Goal: Transaction & Acquisition: Purchase product/service

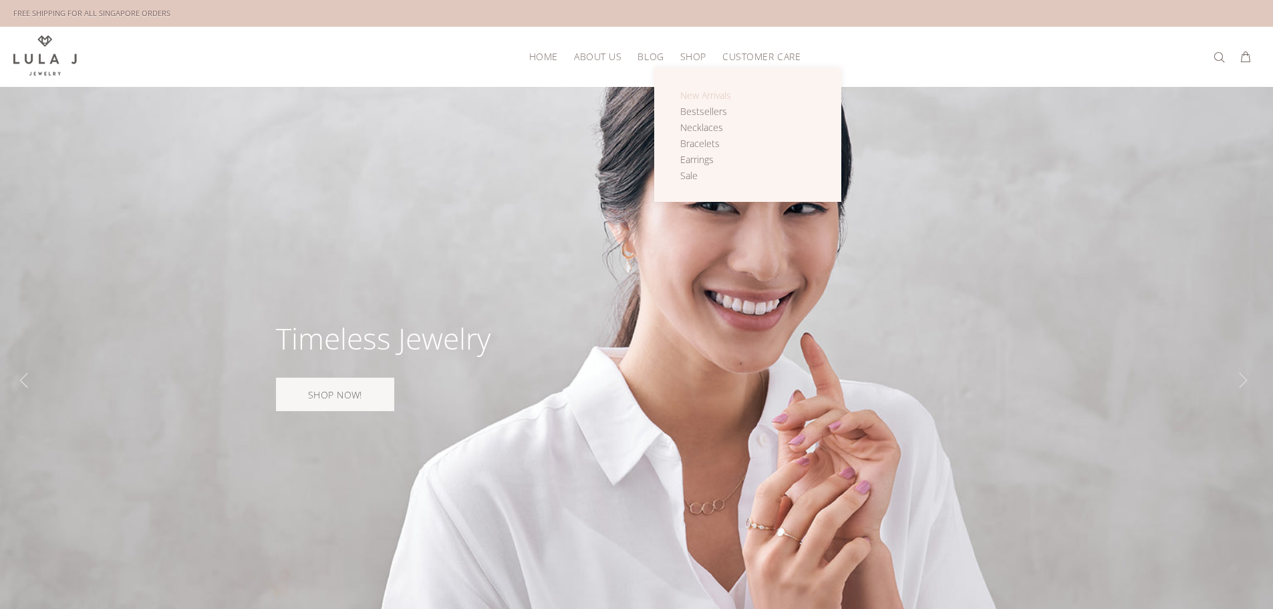
click at [704, 96] on span "New Arrivals" at bounding box center [705, 95] width 51 height 13
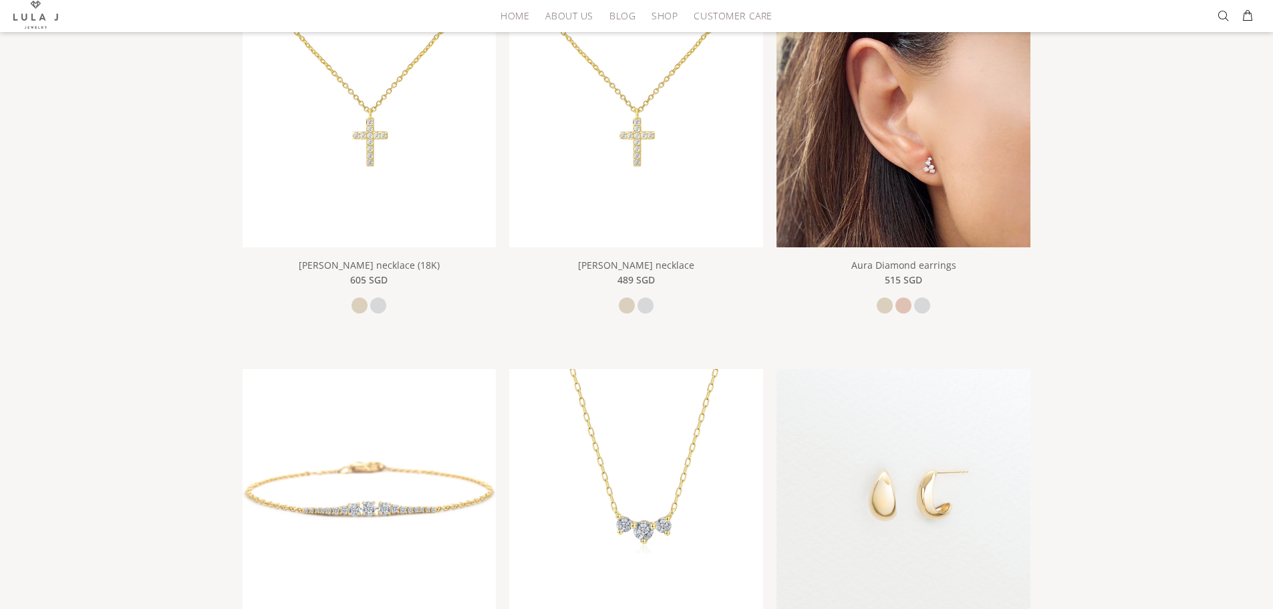
scroll to position [267, 0]
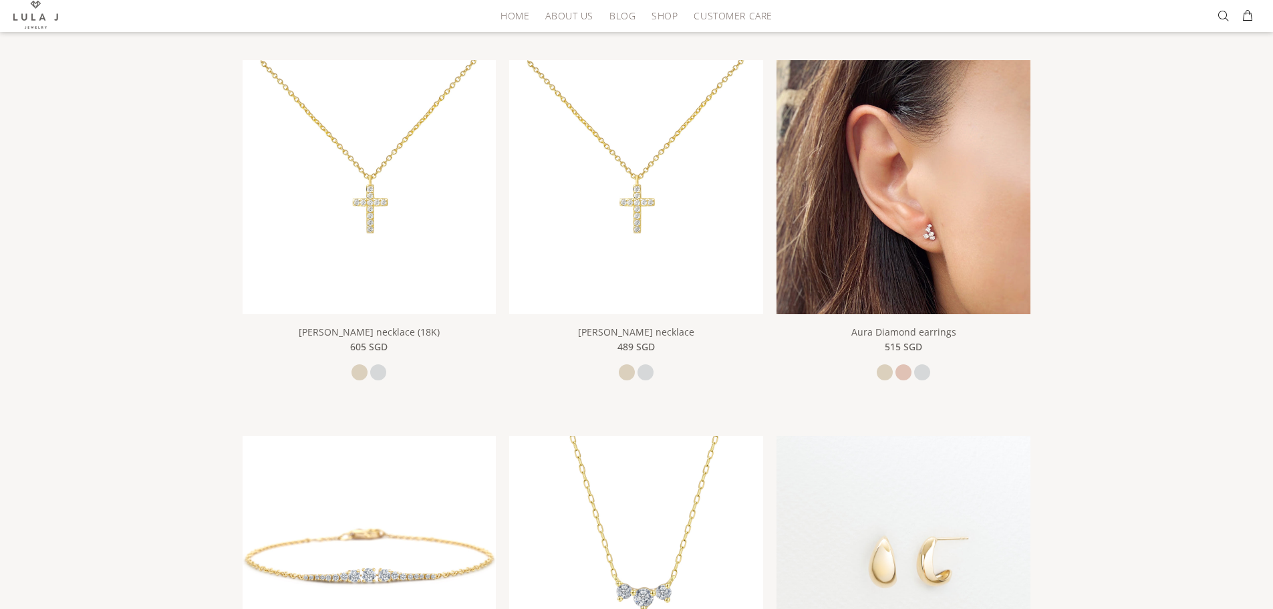
click at [871, 168] on img at bounding box center [904, 187] width 254 height 254
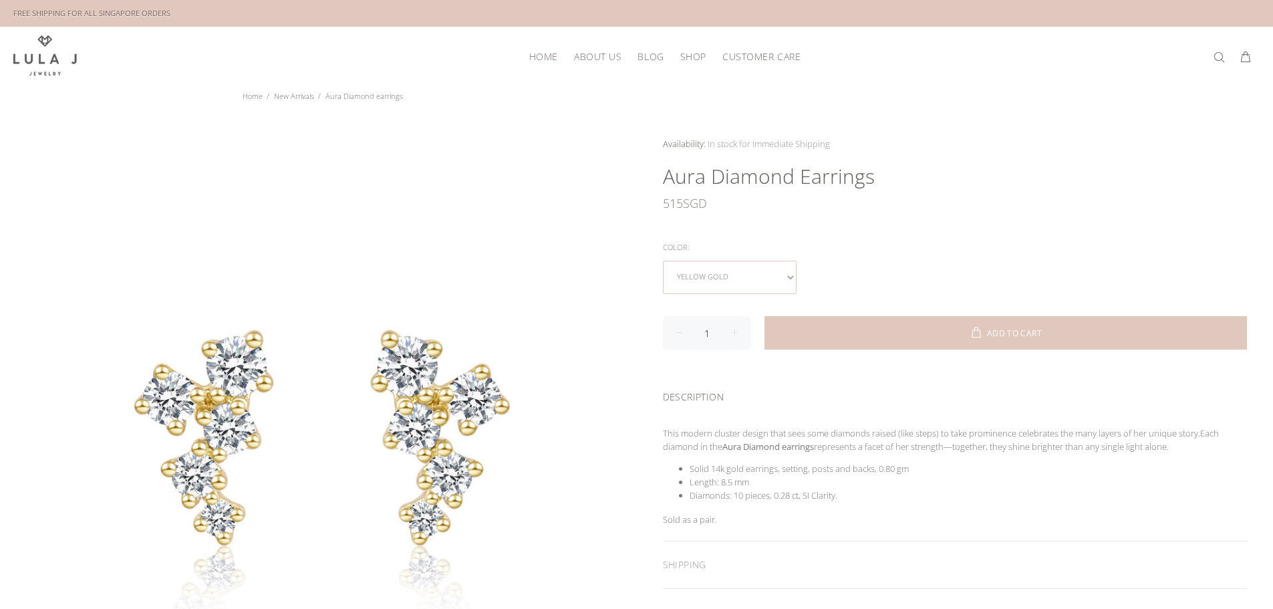
click at [714, 273] on select "yellow gold rose gold white gold" at bounding box center [730, 277] width 134 height 33
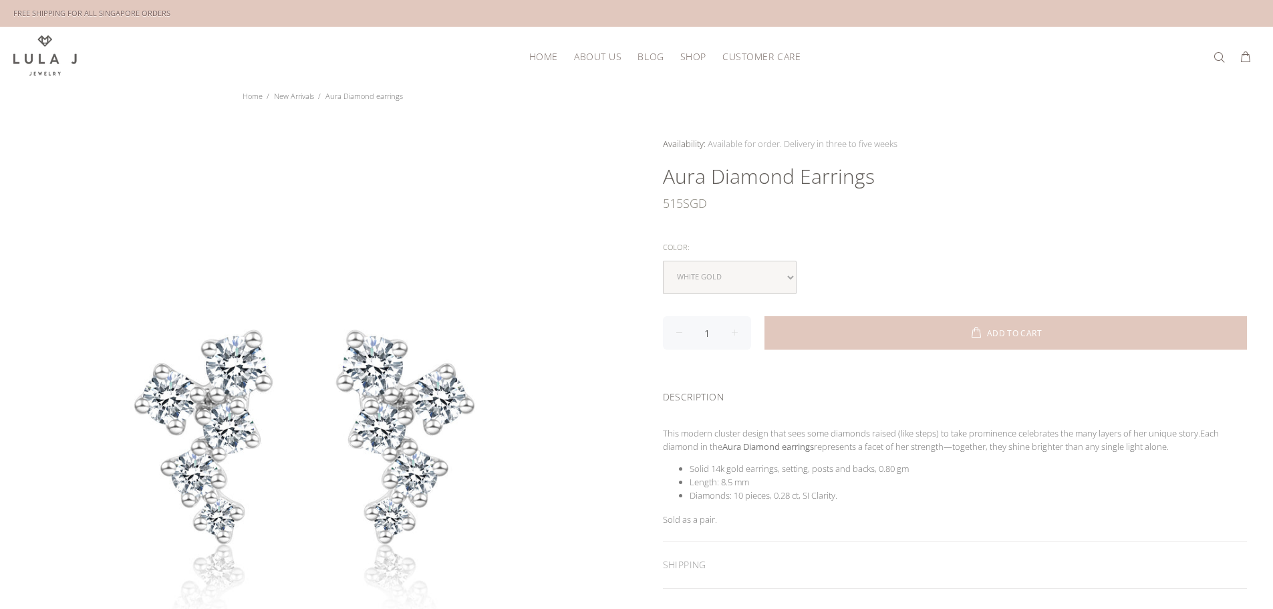
click at [878, 262] on div "yellow gold rose gold white gold" at bounding box center [955, 277] width 585 height 33
click at [730, 269] on select "yellow gold rose gold white gold" at bounding box center [730, 277] width 134 height 33
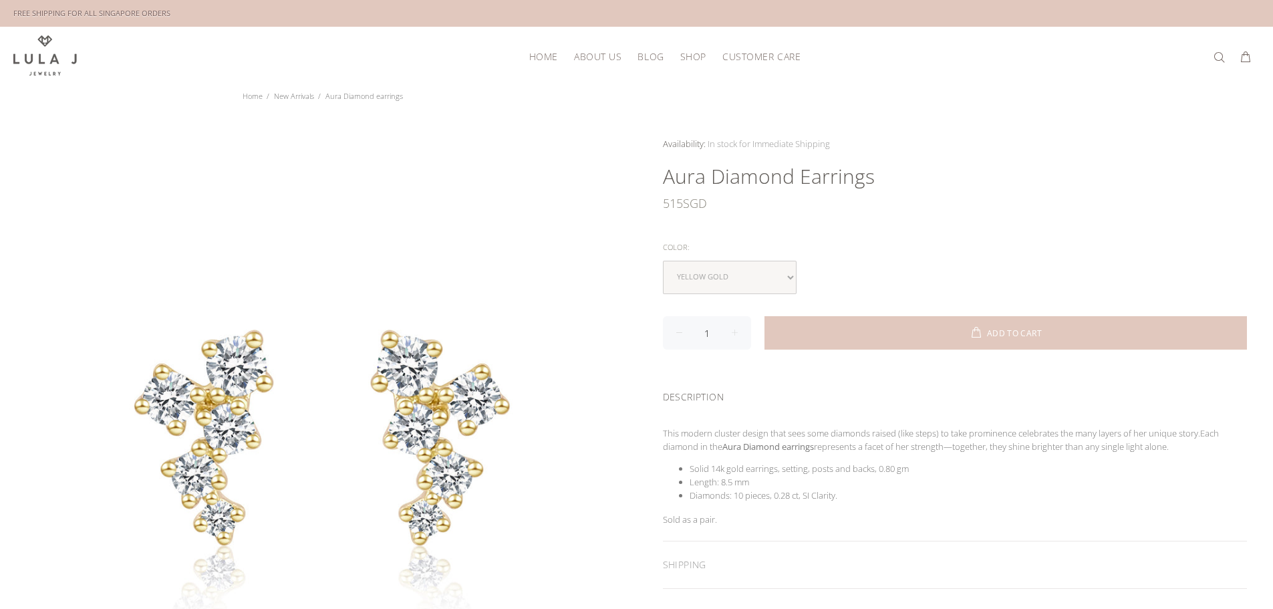
click at [853, 240] on div "Color:" at bounding box center [955, 247] width 585 height 17
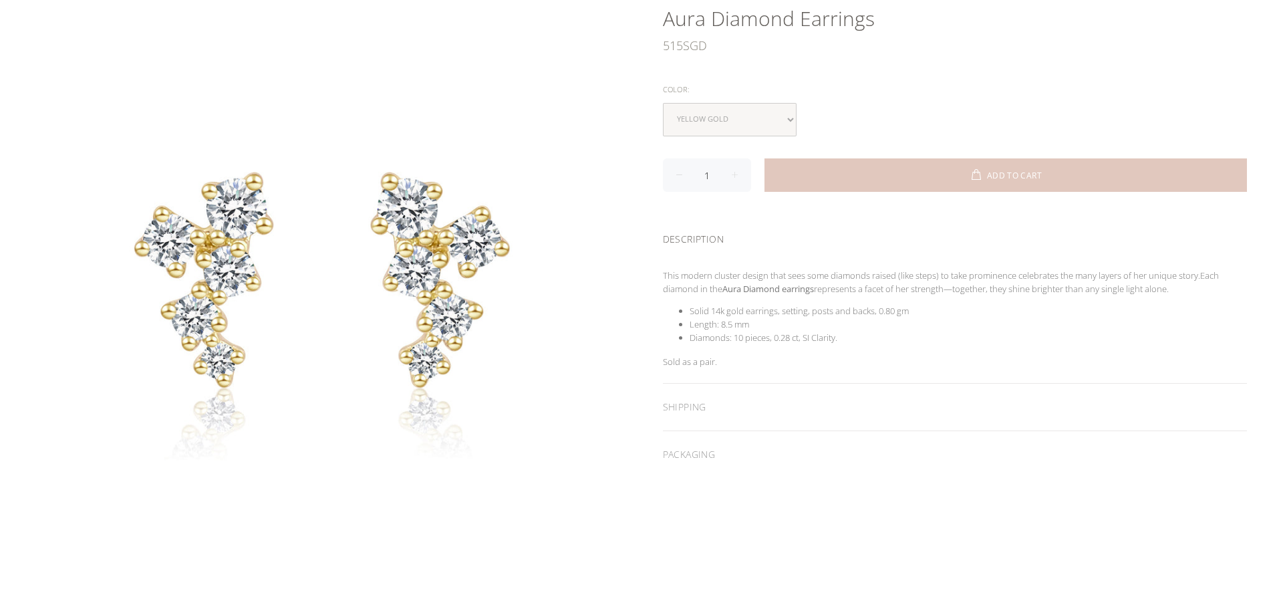
scroll to position [468, 0]
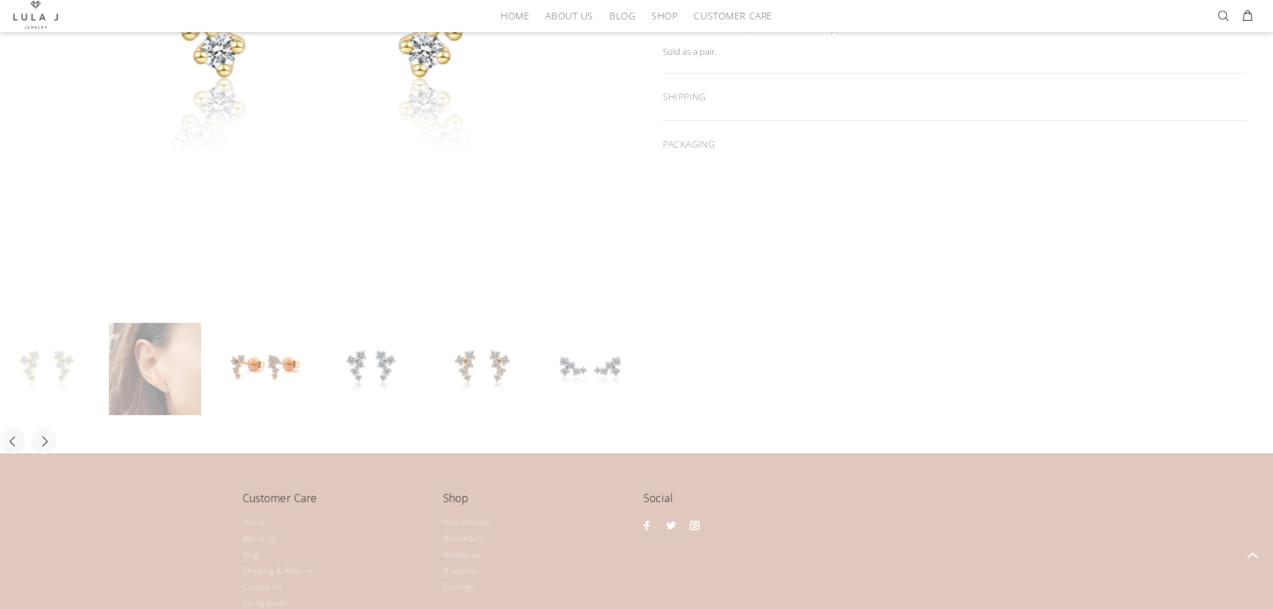
click at [156, 386] on link at bounding box center [155, 369] width 92 height 92
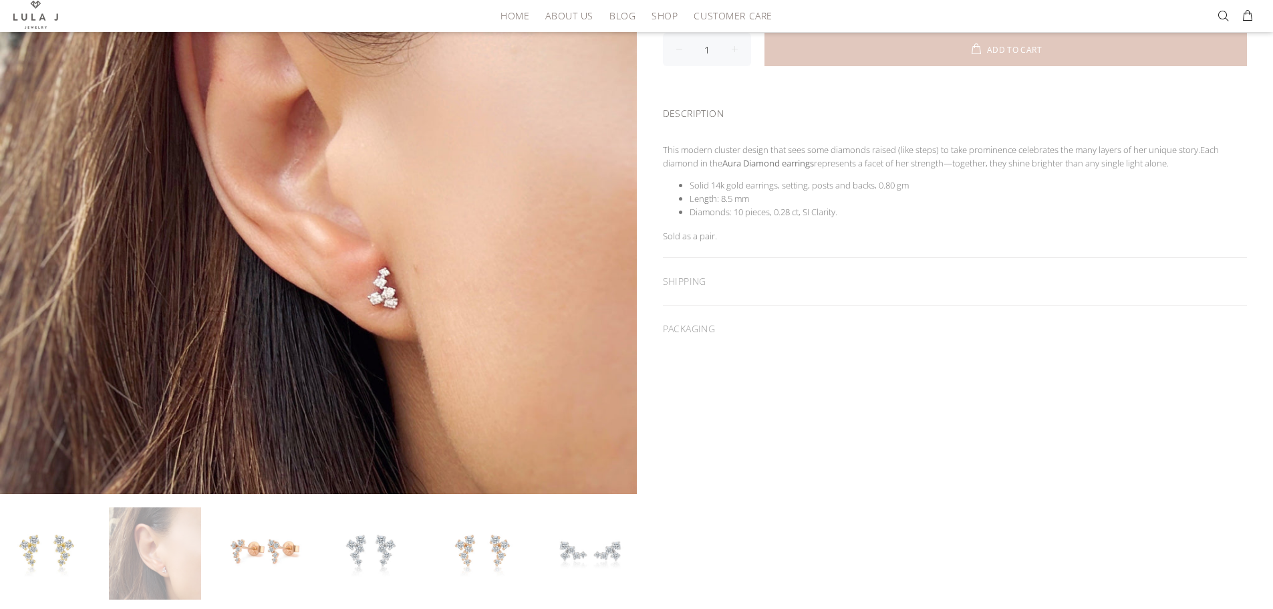
scroll to position [334, 0]
